Goal: Use online tool/utility

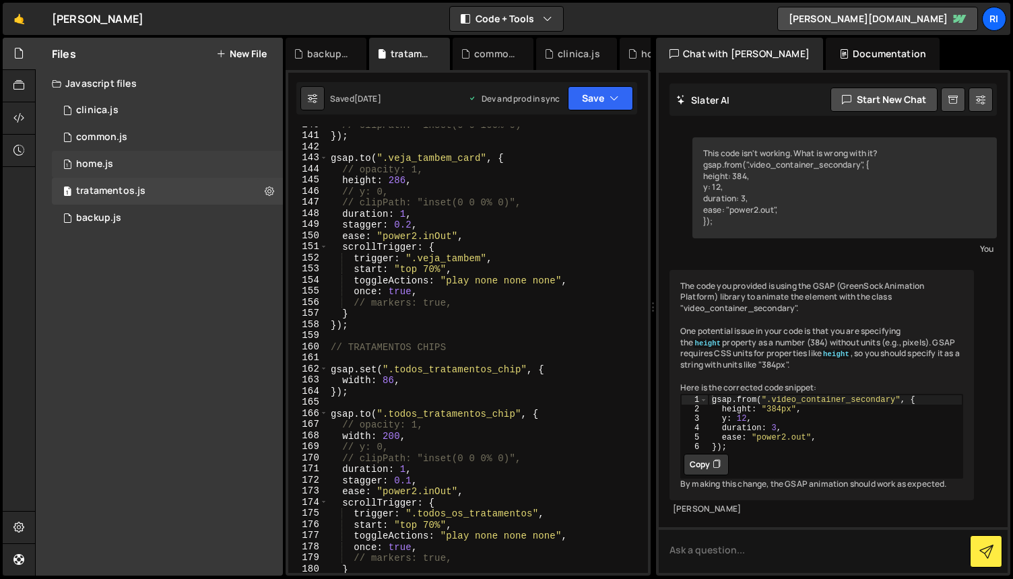
scroll to position [27, 0]
click at [123, 164] on div "1 home.js 0" at bounding box center [167, 164] width 231 height 27
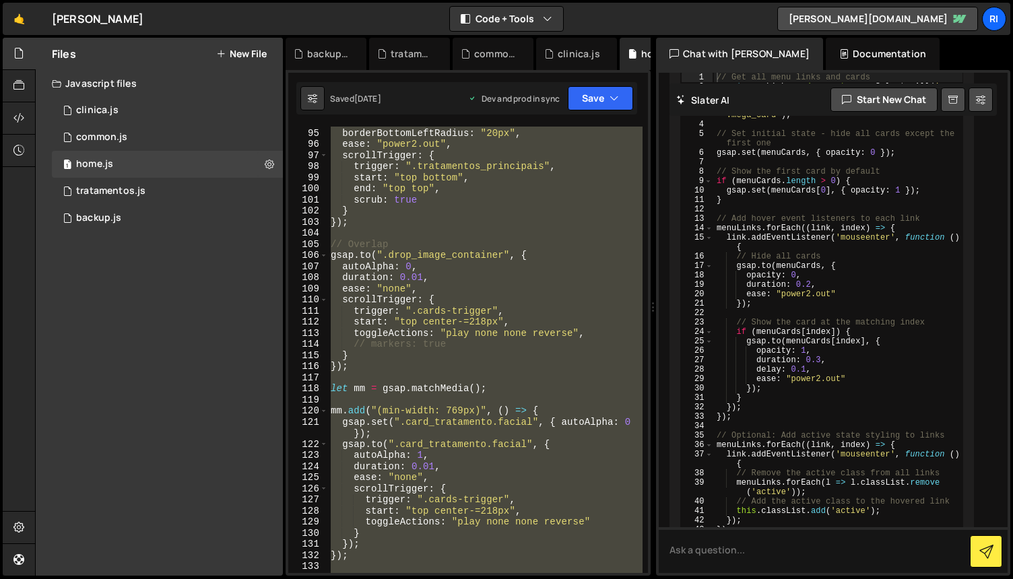
scroll to position [12000, 0]
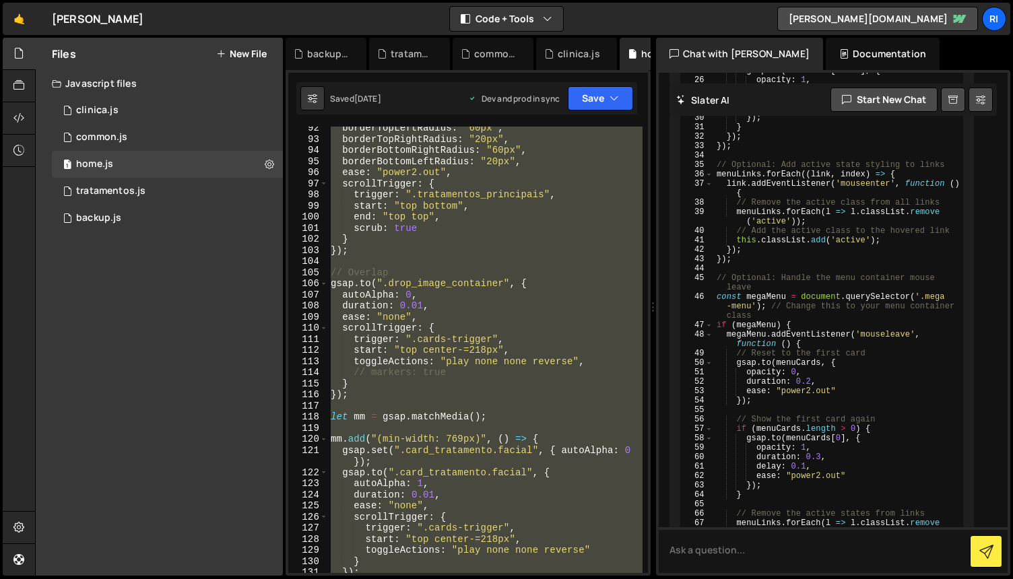
click at [537, 277] on div "borderTopLeftRadius : "60px" , borderTopRightRadius : "20px" , borderBottomRigh…" at bounding box center [485, 350] width 315 height 447
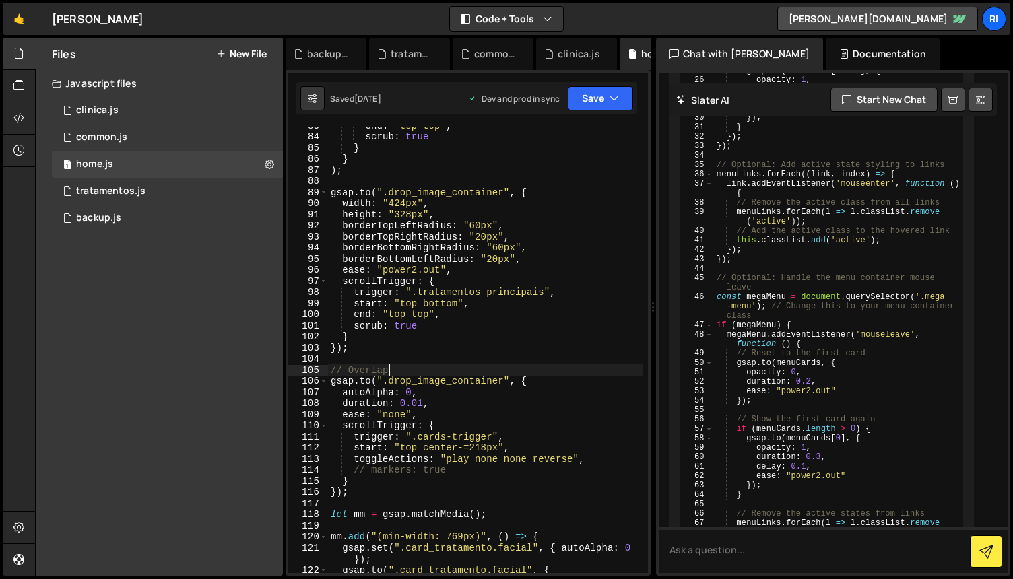
scroll to position [998, 0]
click at [488, 304] on div "end : "top top" , scrub : true } } ) ; gsap . to ( ".drop_image_container" , { …" at bounding box center [485, 353] width 315 height 469
type textarea "start: "top bottom","
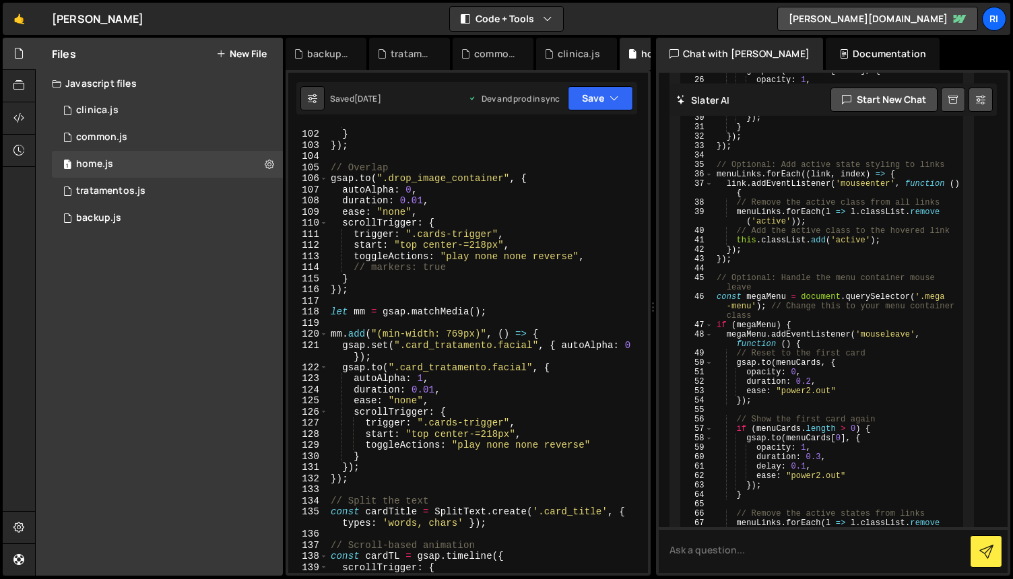
scroll to position [1231, 0]
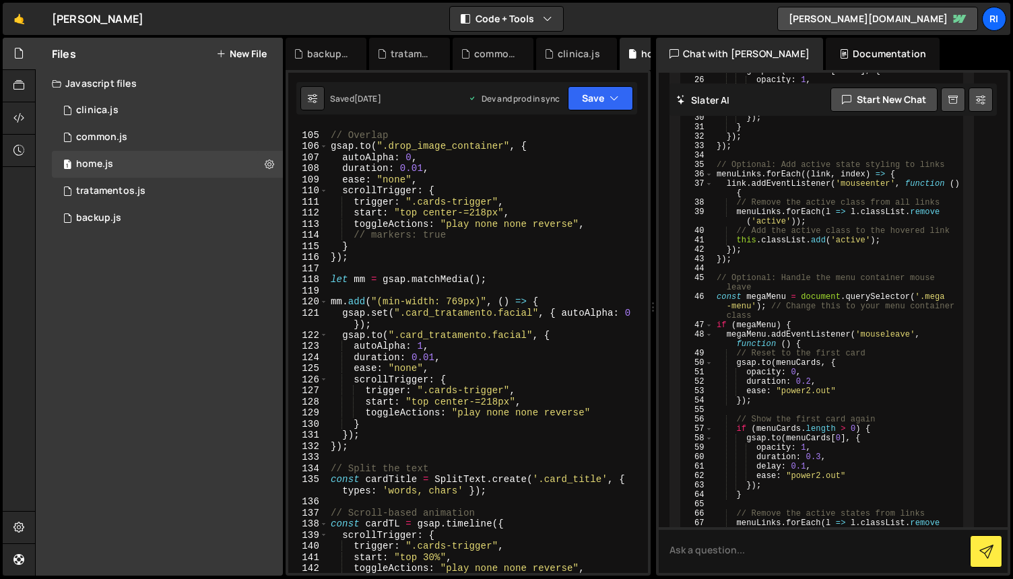
click at [511, 286] on div "// Overlap gsap . to ( ".drop_image_container" , { autoAlpha : 0 , duration : 0…" at bounding box center [485, 353] width 315 height 469
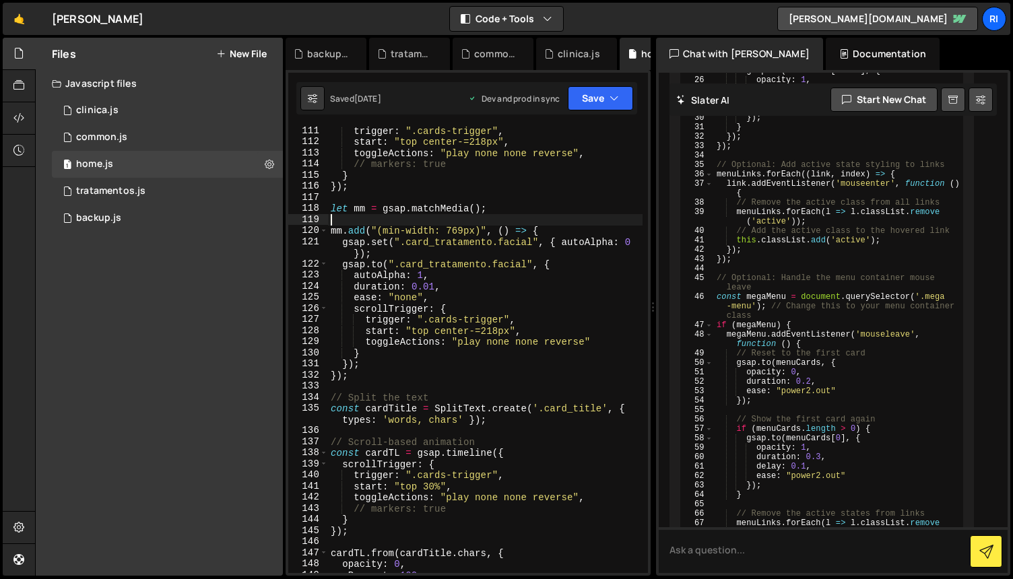
scroll to position [1302, 0]
click at [567, 334] on div "trigger : ".cards-trigger" , start : "top center-=218px" , toggleActions : "pla…" at bounding box center [485, 359] width 315 height 469
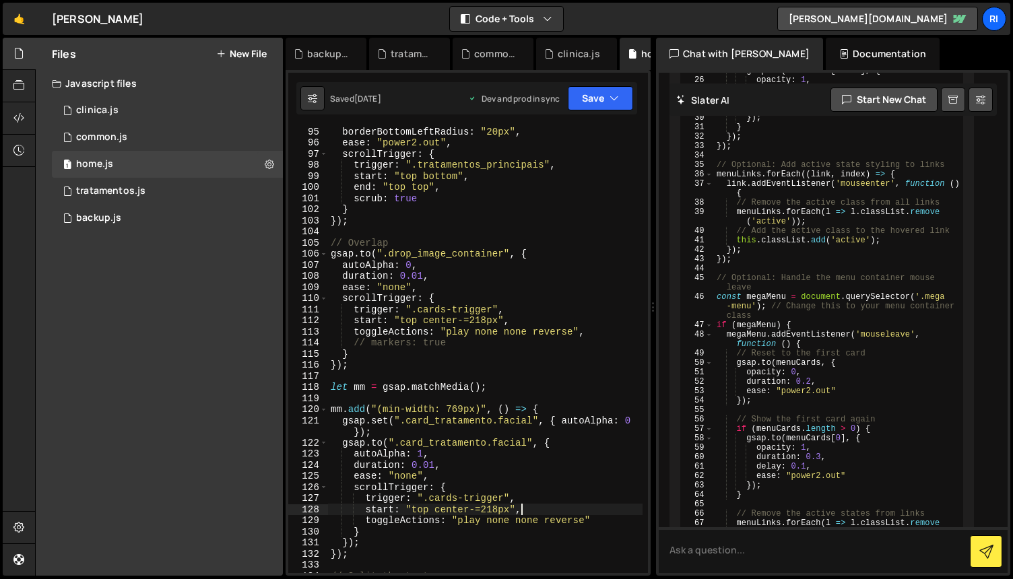
scroll to position [1125, 0]
click at [460, 407] on div "borderBottomLeftRadius : "20px" , ease : "power2.out" , scrollTrigger : { trigg…" at bounding box center [485, 365] width 315 height 480
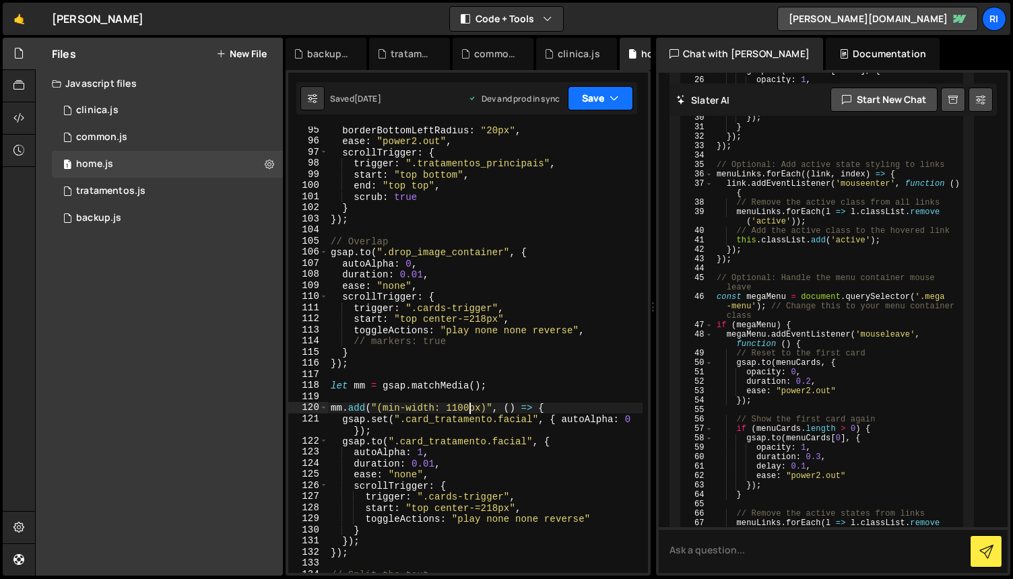
type textarea "mm.add("(min-width: 1100px)", () => {"
click at [592, 88] on button "Save" at bounding box center [600, 98] width 65 height 24
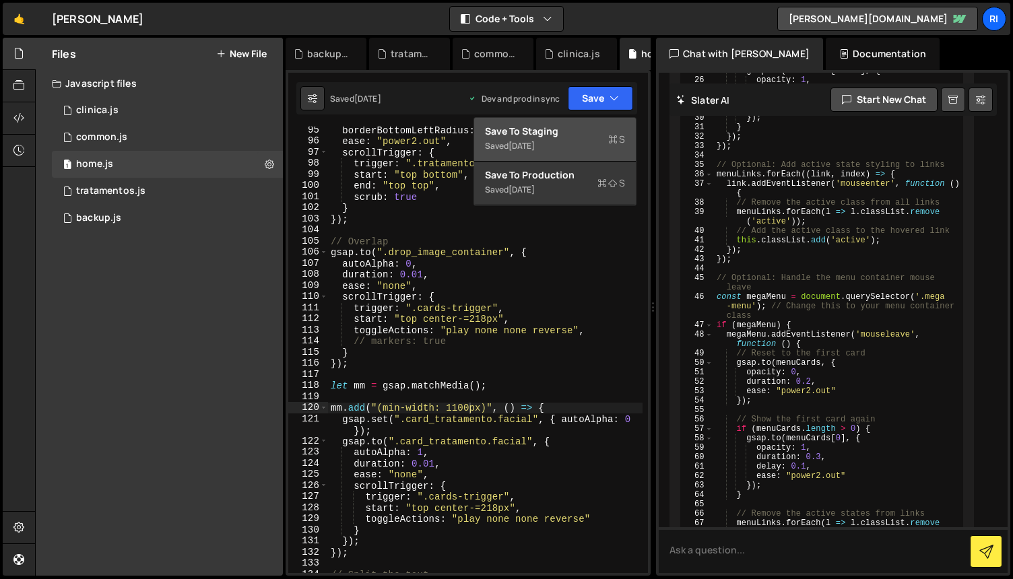
click at [573, 126] on div "Save to Staging S" at bounding box center [555, 131] width 140 height 13
